Goal: Download file/media

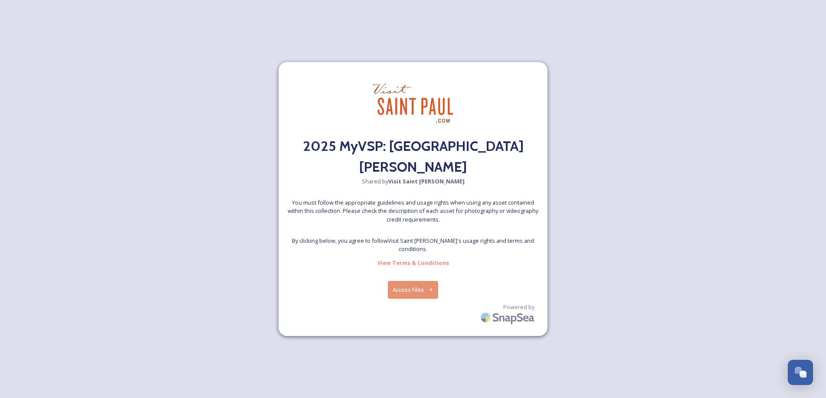
click at [418, 299] on button "Access Files" at bounding box center [413, 290] width 51 height 18
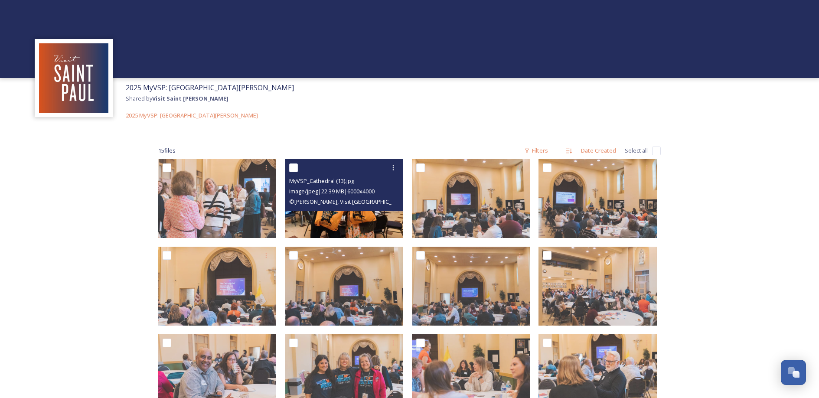
click at [295, 172] on input "checkbox" at bounding box center [293, 168] width 9 height 9
checkbox input "true"
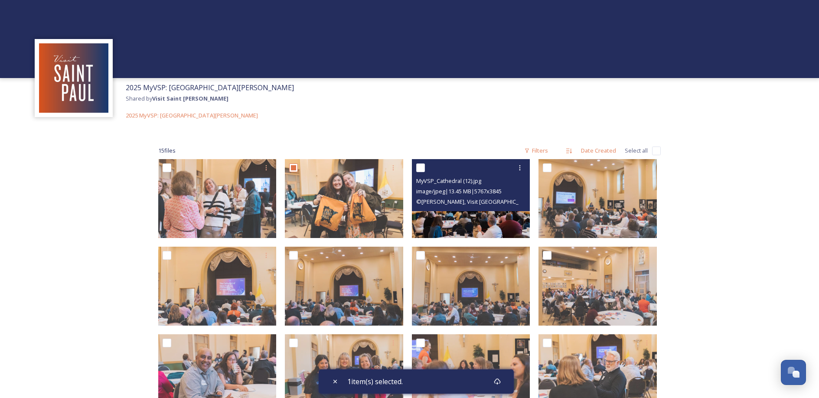
click at [418, 172] on input "checkbox" at bounding box center [420, 168] width 9 height 9
checkbox input "true"
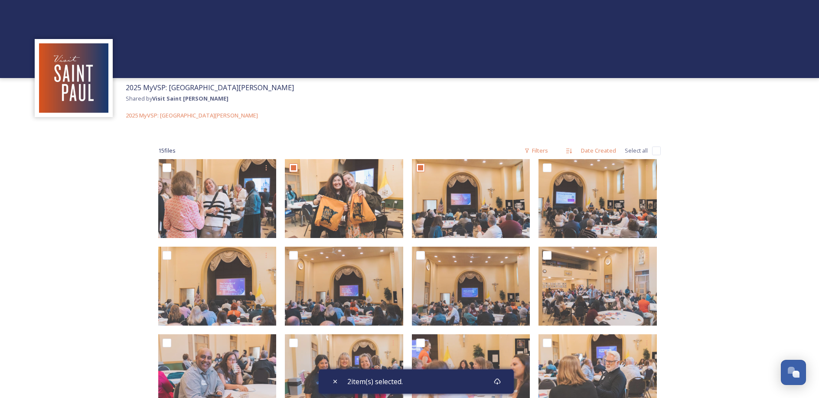
click at [633, 155] on span "Select all" at bounding box center [636, 151] width 23 height 8
click at [655, 155] on input "checkbox" at bounding box center [656, 151] width 9 height 9
checkbox input "true"
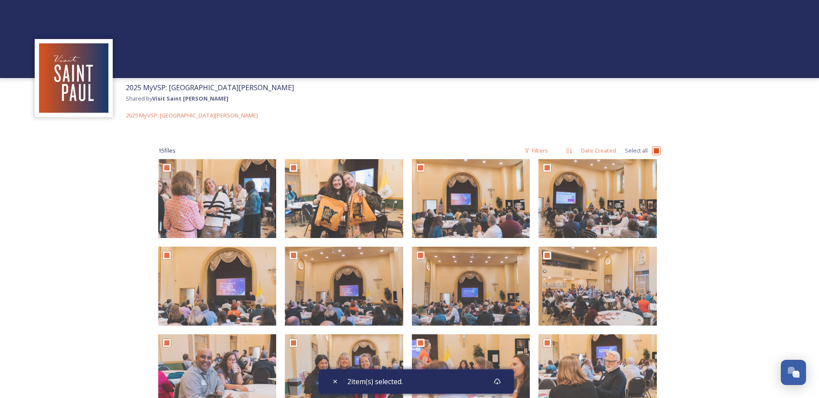
checkbox input "true"
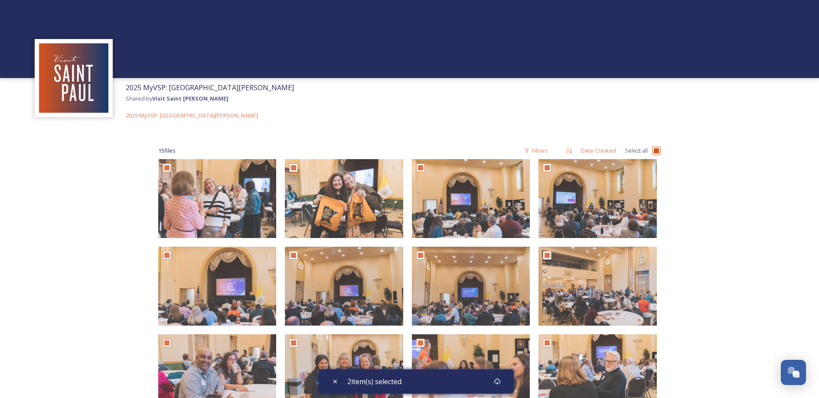
checkbox input "true"
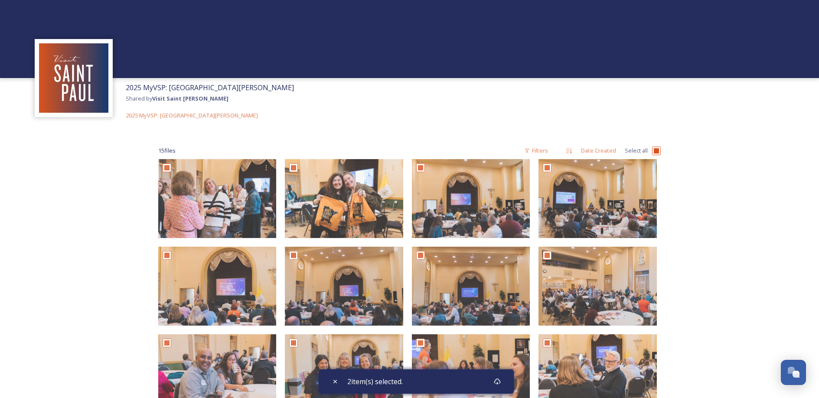
checkbox input "true"
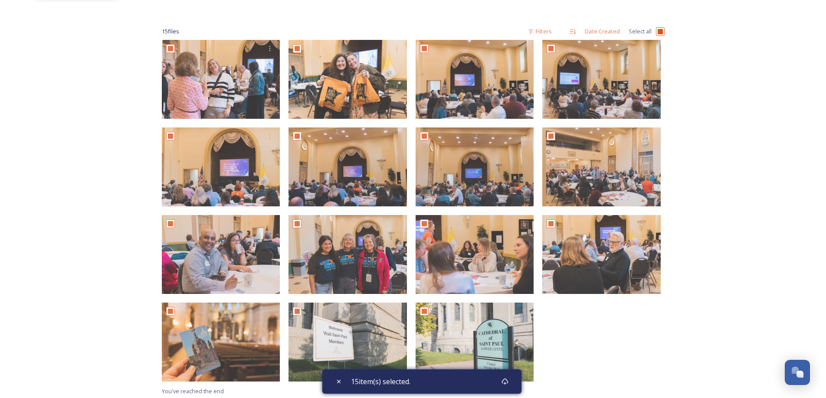
scroll to position [178, 0]
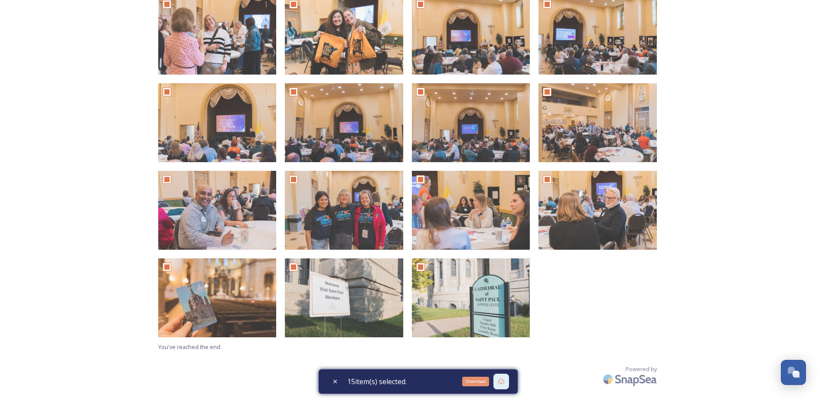
click at [505, 383] on icon at bounding box center [501, 381] width 7 height 7
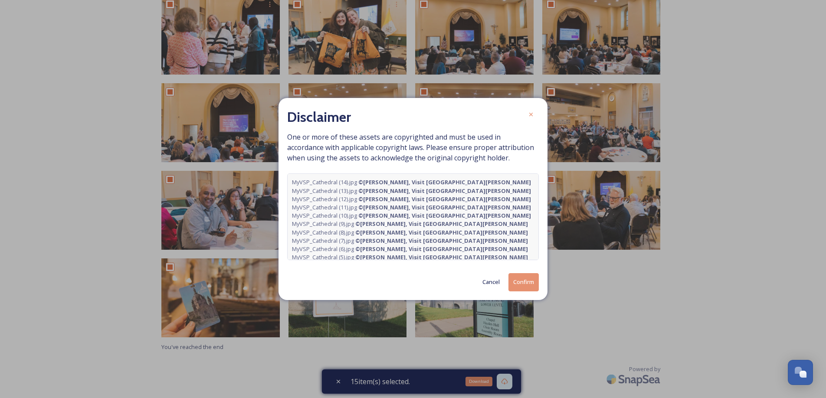
click at [517, 291] on button "Confirm" at bounding box center [523, 282] width 30 height 18
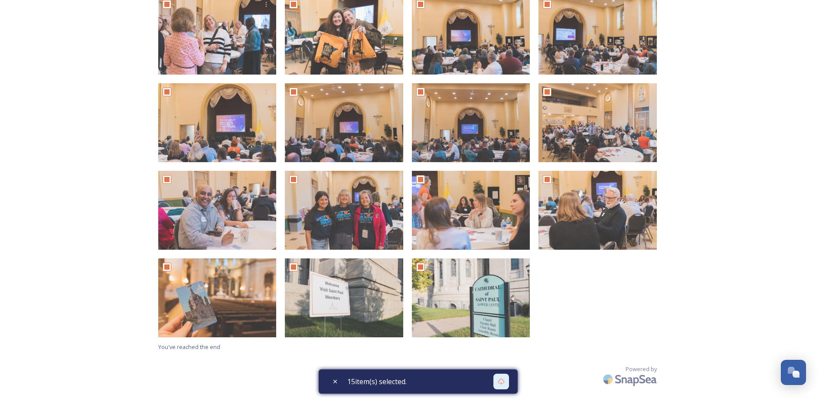
click at [501, 383] on div "15 item(s) selected." at bounding box center [418, 382] width 199 height 24
click at [505, 383] on icon at bounding box center [501, 381] width 7 height 7
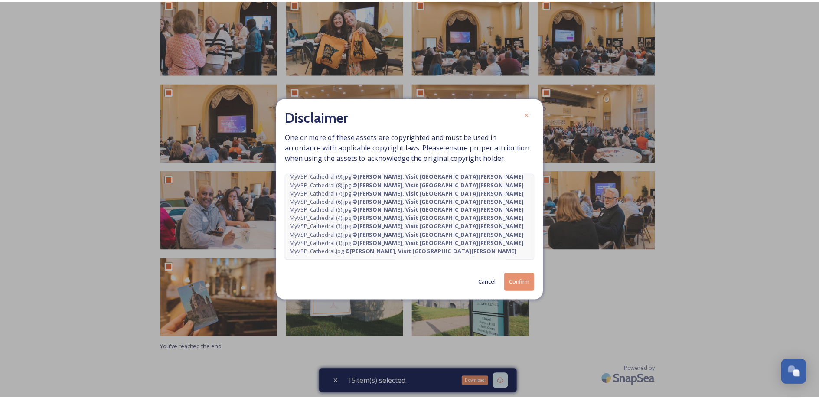
scroll to position [79, 0]
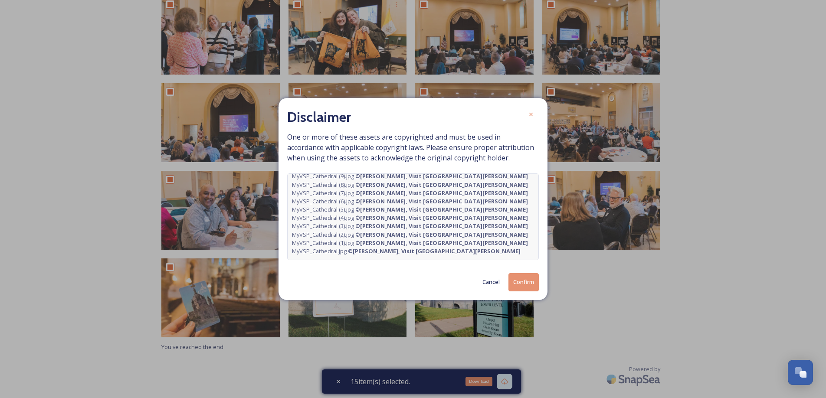
click at [528, 291] on button "Confirm" at bounding box center [523, 282] width 30 height 18
